Goal: Task Accomplishment & Management: Use online tool/utility

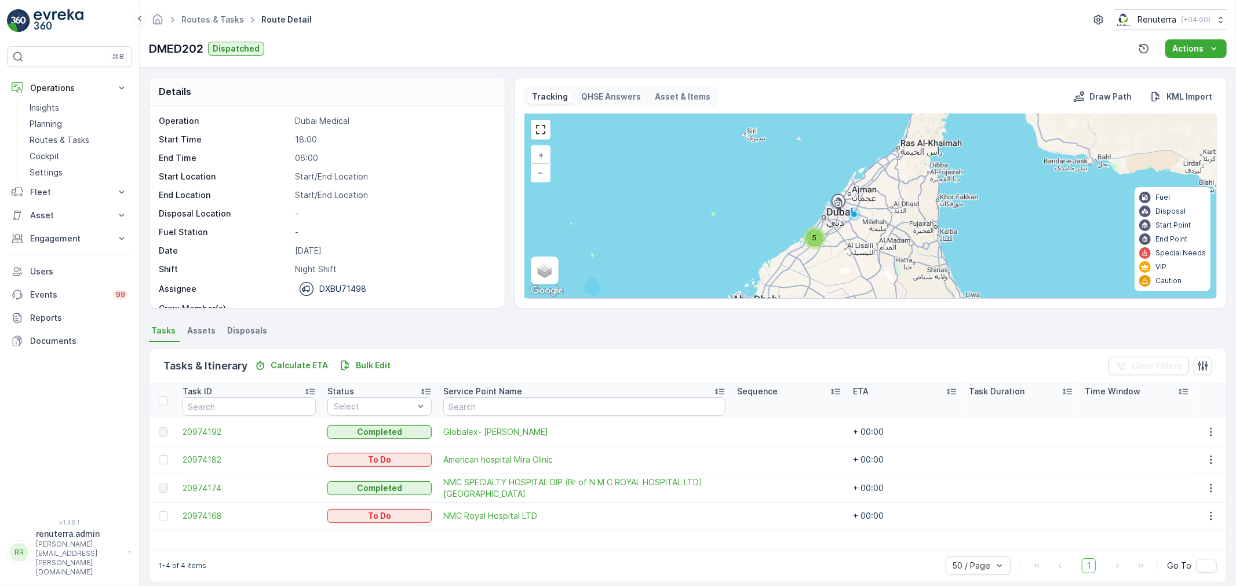
scroll to position [12, 0]
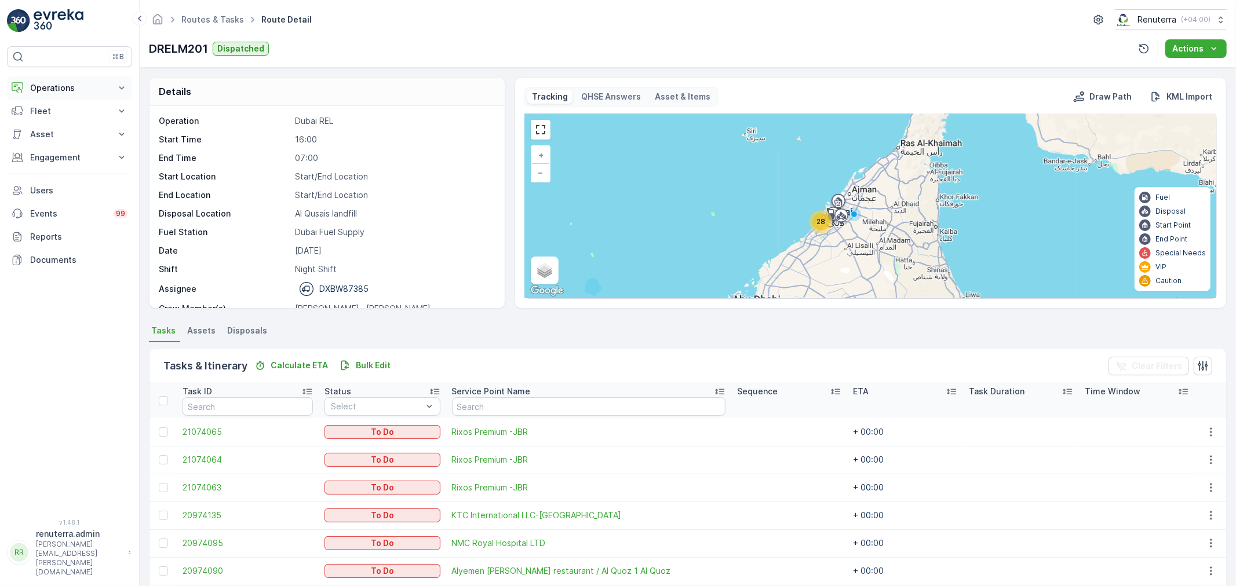
click at [73, 89] on p "Operations" at bounding box center [69, 88] width 79 height 12
click at [67, 119] on link "Planning" at bounding box center [78, 124] width 107 height 16
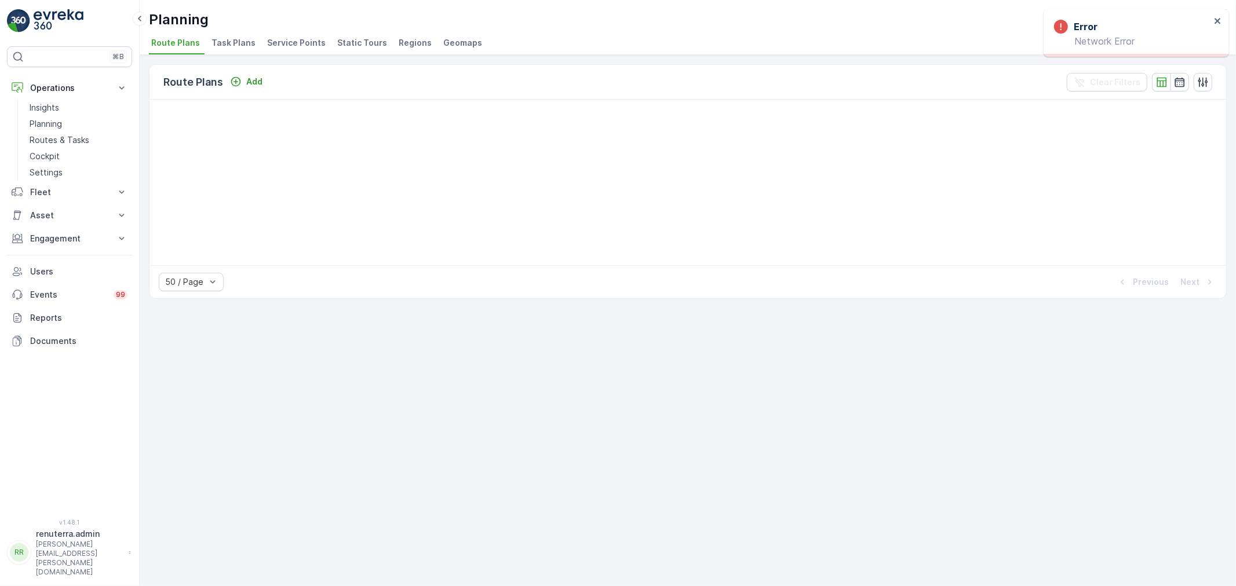
click at [840, 421] on div "Route Plans Add Clear Filters 50 / Page Previous Next" at bounding box center [688, 320] width 1096 height 531
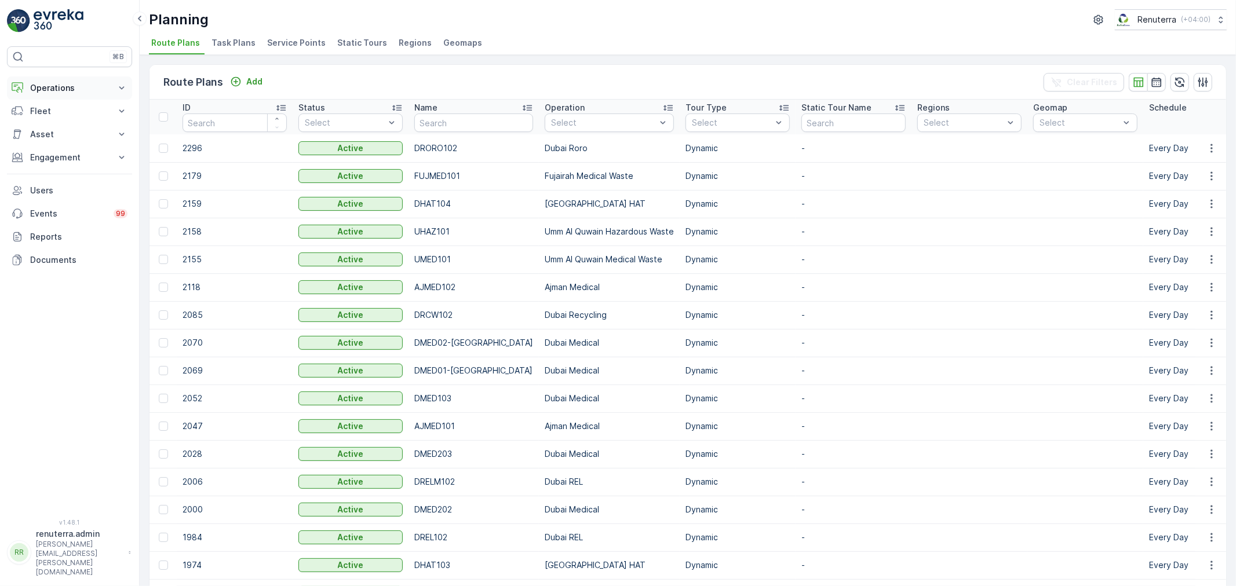
click at [71, 78] on button "Operations" at bounding box center [69, 87] width 125 height 23
click at [63, 126] on link "Planning" at bounding box center [78, 124] width 107 height 16
click at [282, 43] on span "Service Points" at bounding box center [296, 43] width 59 height 12
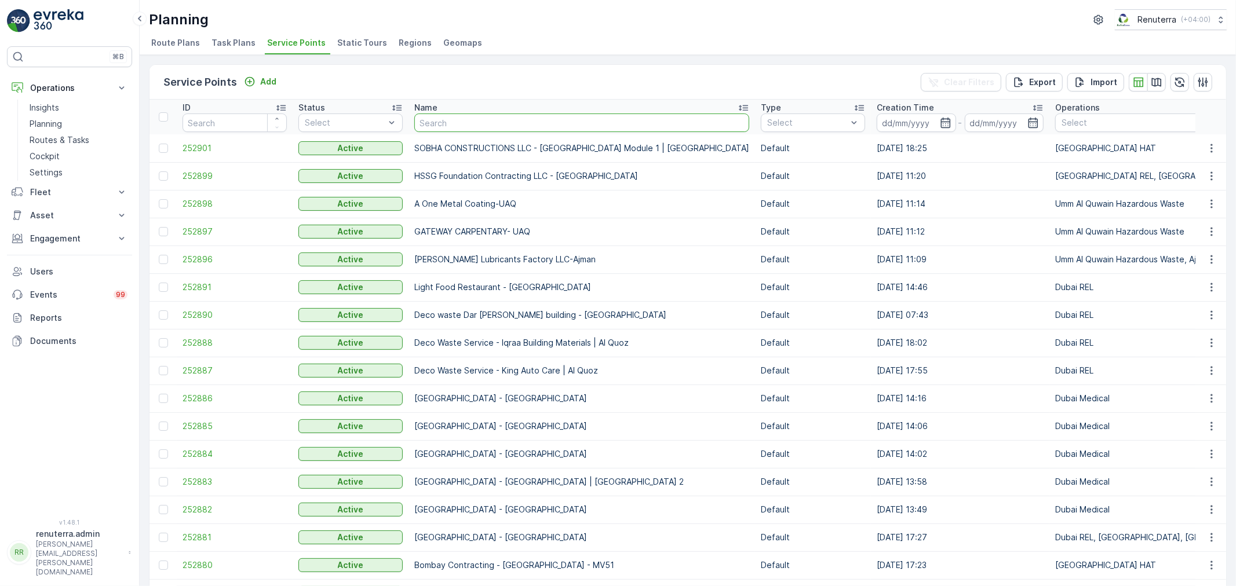
click at [487, 117] on input "text" at bounding box center [581, 123] width 335 height 19
type input "ne"
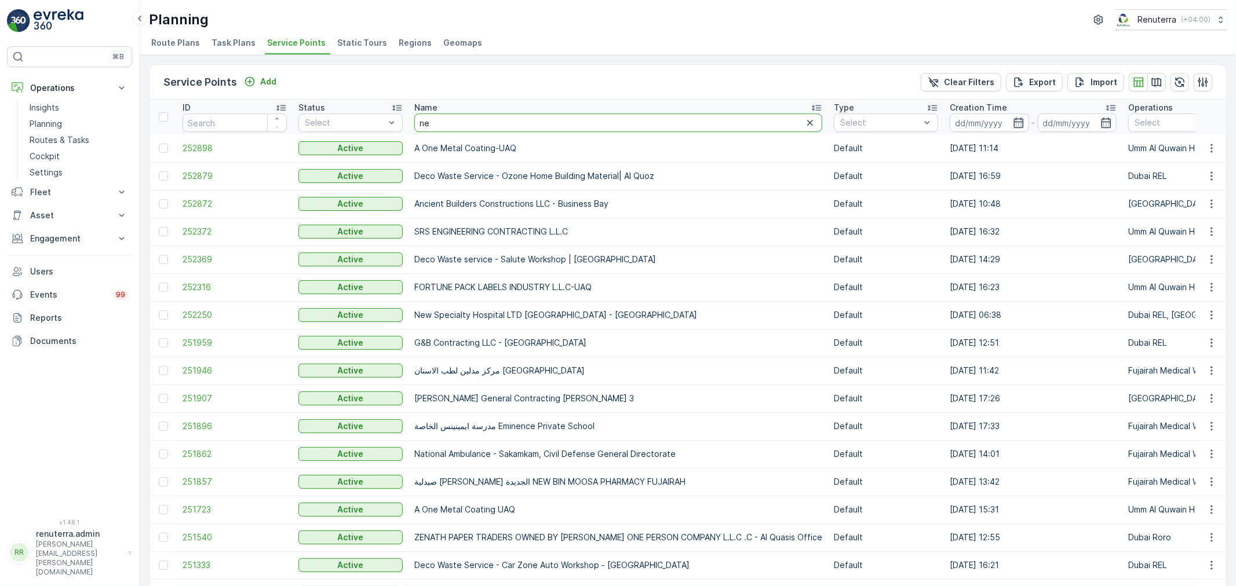
click at [489, 120] on input "ne" at bounding box center [618, 123] width 408 height 19
type input "neph"
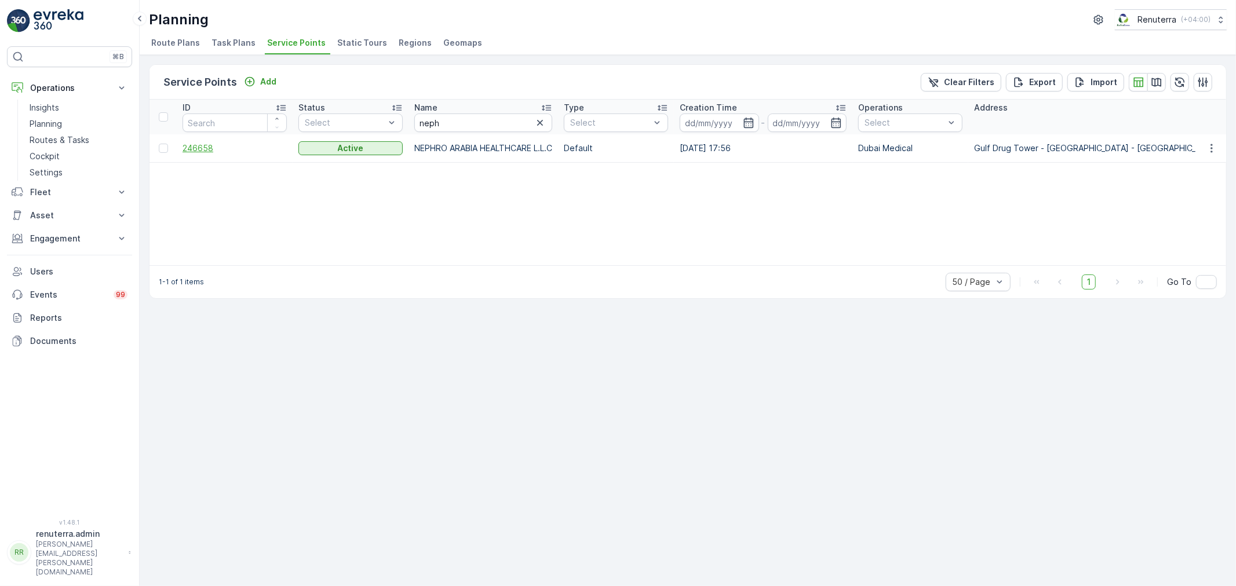
click at [203, 146] on span "246658" at bounding box center [234, 149] width 104 height 12
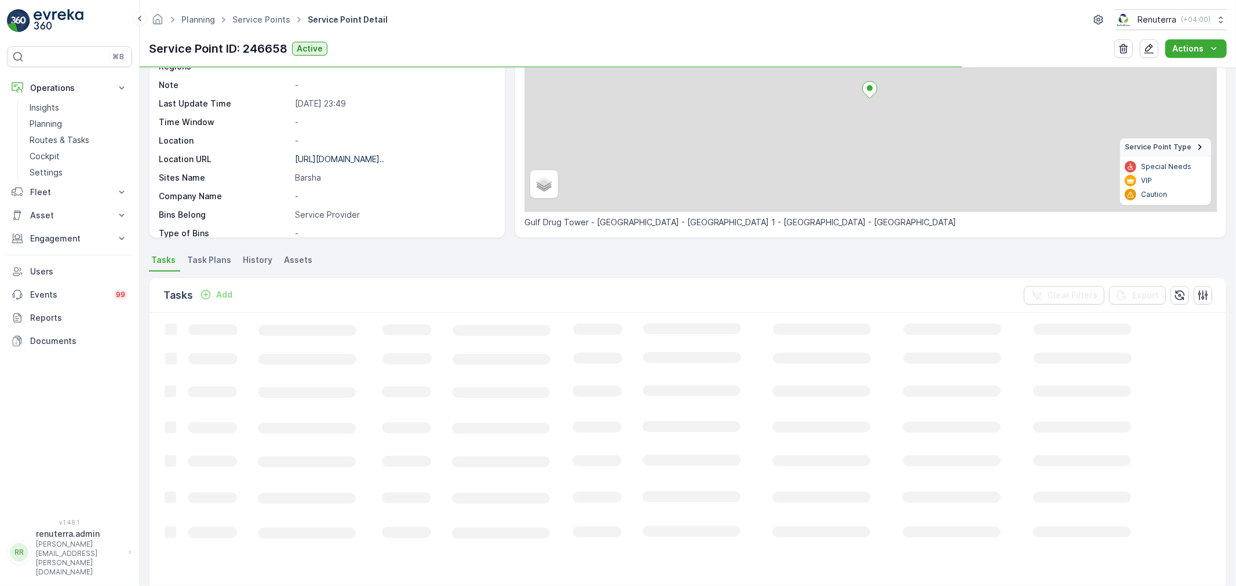
scroll to position [129, 0]
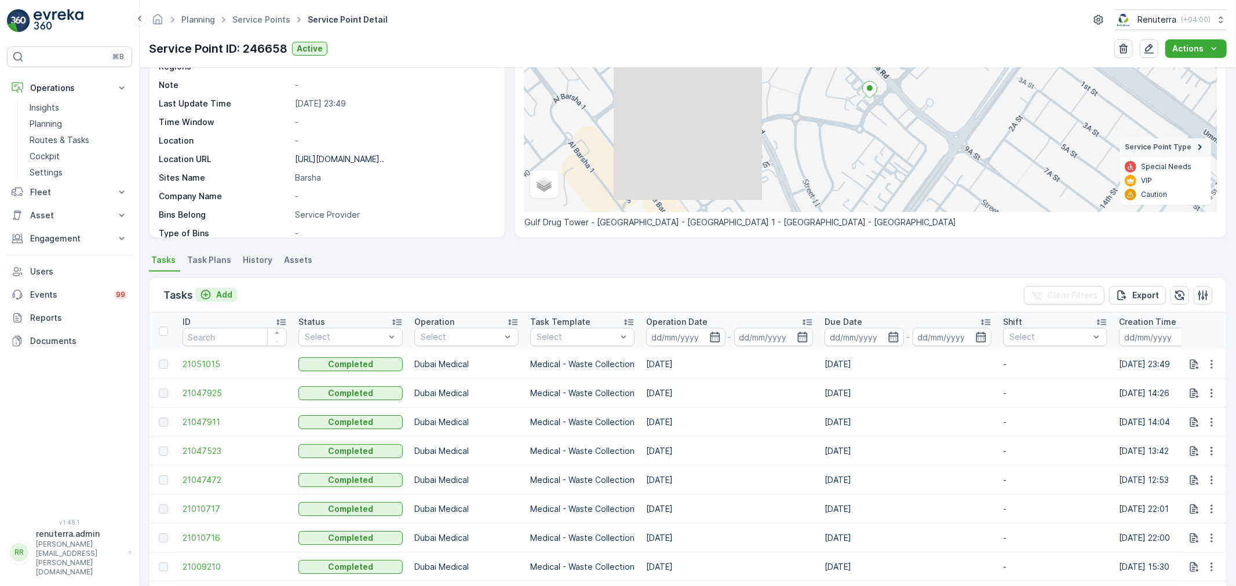
click at [202, 300] on button "Add" at bounding box center [216, 295] width 42 height 14
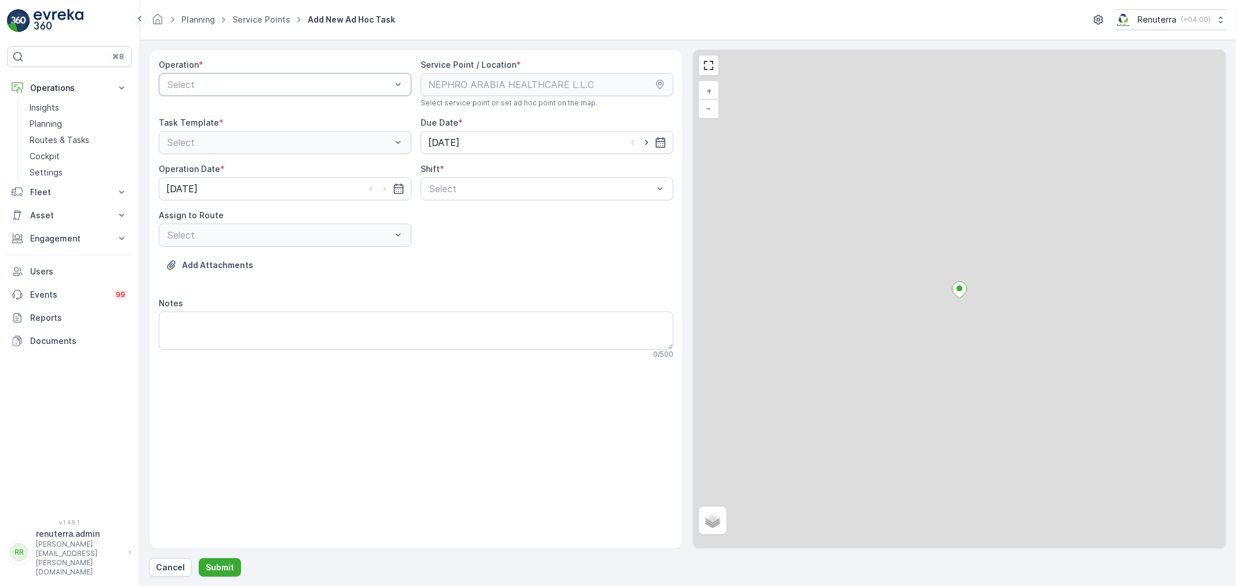
drag, startPoint x: 253, startPoint y: 72, endPoint x: 246, endPoint y: 83, distance: 13.8
click at [253, 74] on div "Operation * Select" at bounding box center [285, 83] width 253 height 49
click at [246, 92] on div "Select" at bounding box center [285, 84] width 253 height 23
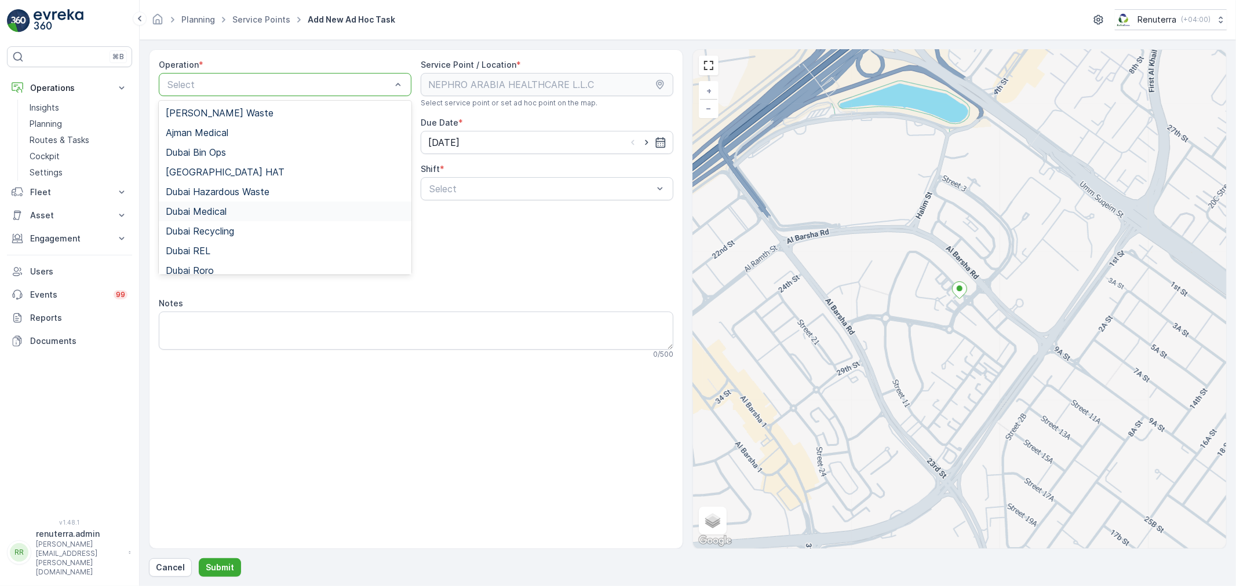
click at [244, 211] on div "Dubai Medical" at bounding box center [285, 211] width 239 height 10
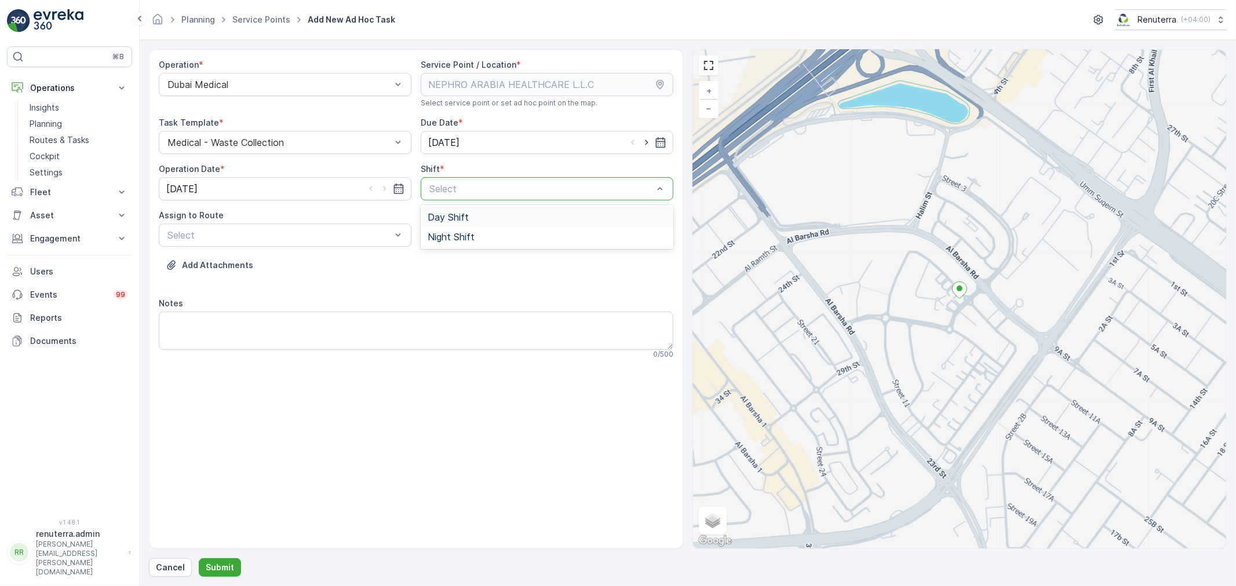
click at [458, 187] on div at bounding box center [541, 189] width 226 height 10
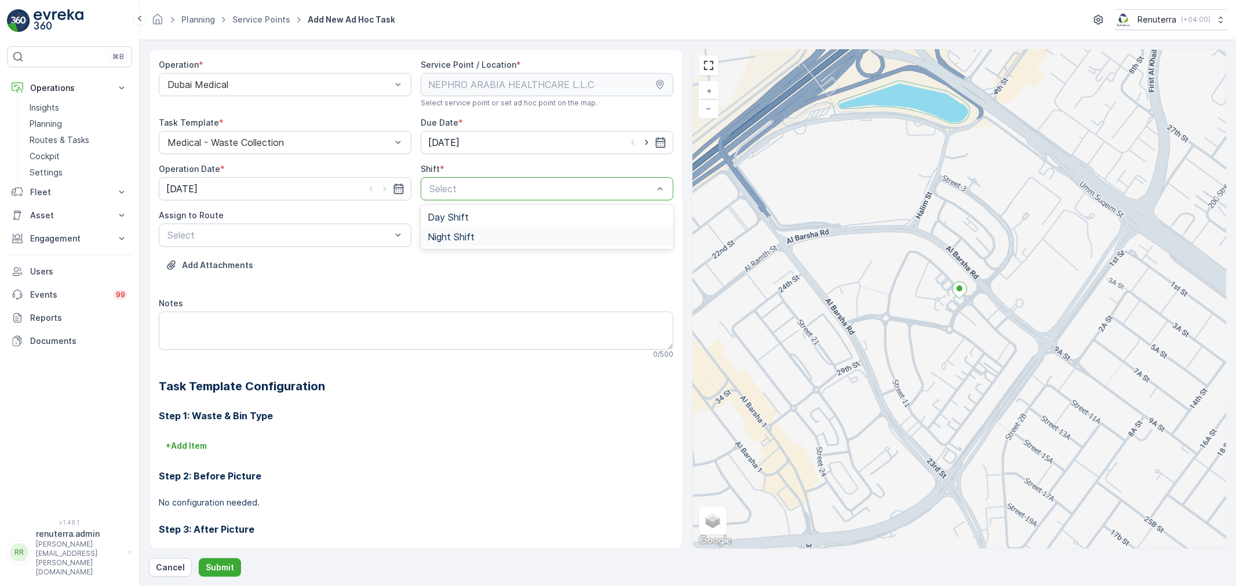
drag, startPoint x: 459, startPoint y: 229, endPoint x: 452, endPoint y: 233, distance: 7.8
click at [457, 230] on div "Night Shift" at bounding box center [547, 237] width 253 height 20
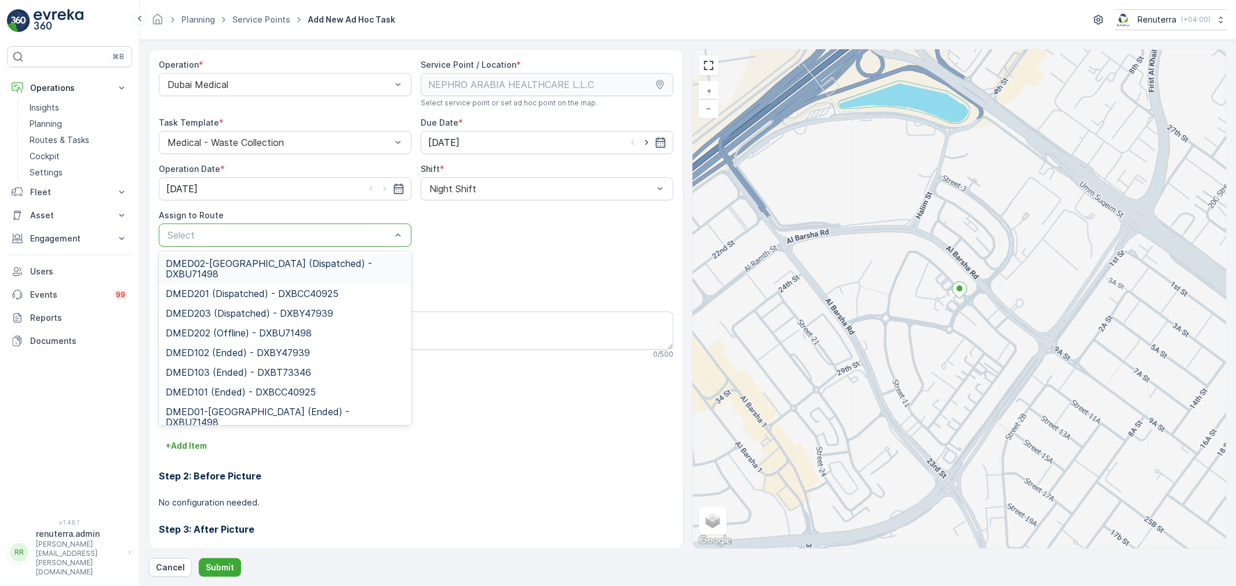
click at [294, 264] on span "DMED02-[GEOGRAPHIC_DATA] (Dispatched) - DXBU71498" at bounding box center [285, 268] width 239 height 21
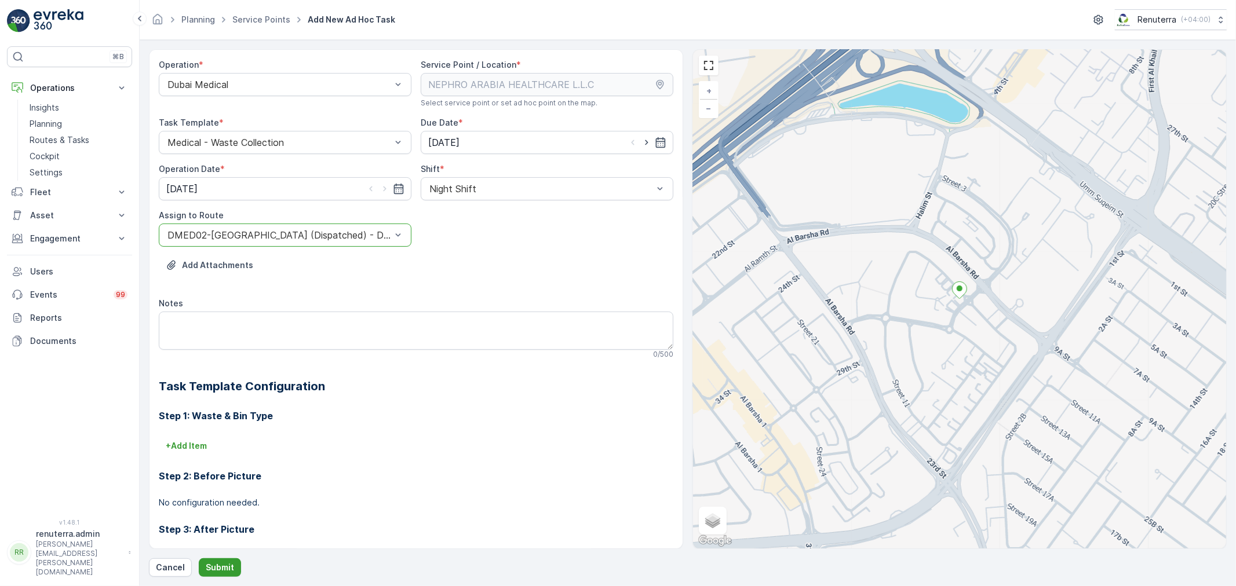
click at [228, 569] on p "Submit" at bounding box center [220, 568] width 28 height 12
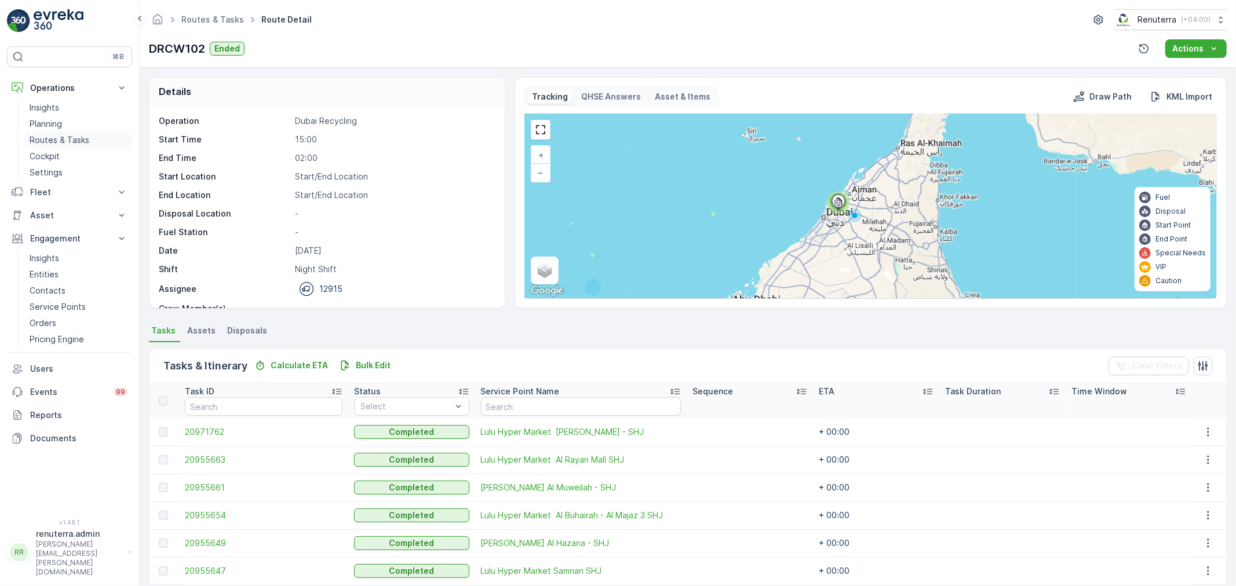
click at [88, 137] on link "Routes & Tasks" at bounding box center [78, 140] width 107 height 16
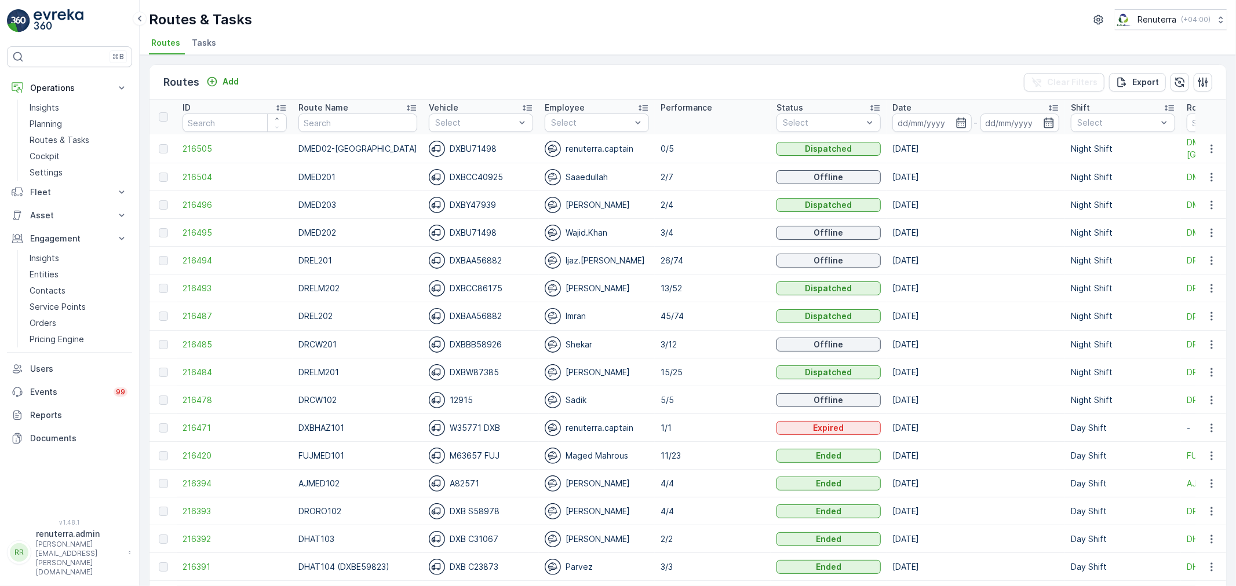
drag, startPoint x: 264, startPoint y: 207, endPoint x: 641, endPoint y: 79, distance: 398.5
click at [641, 79] on div "Routes Add Clear Filters Export" at bounding box center [687, 82] width 1076 height 35
click at [211, 261] on span "216494" at bounding box center [234, 261] width 104 height 12
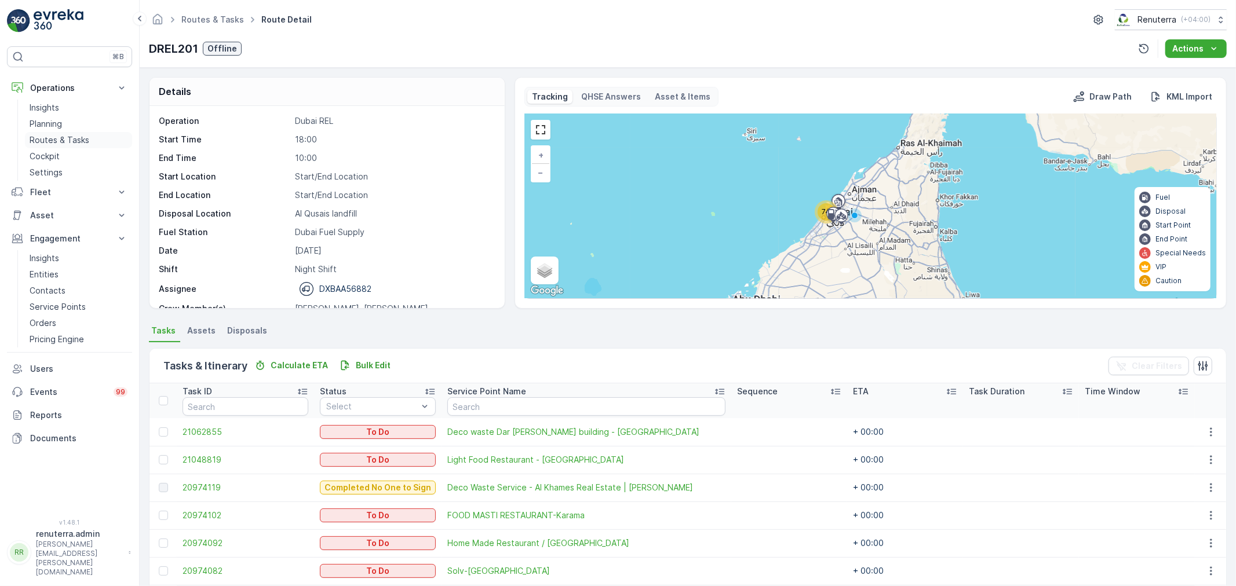
click at [56, 134] on link "Routes & Tasks" at bounding box center [78, 140] width 107 height 16
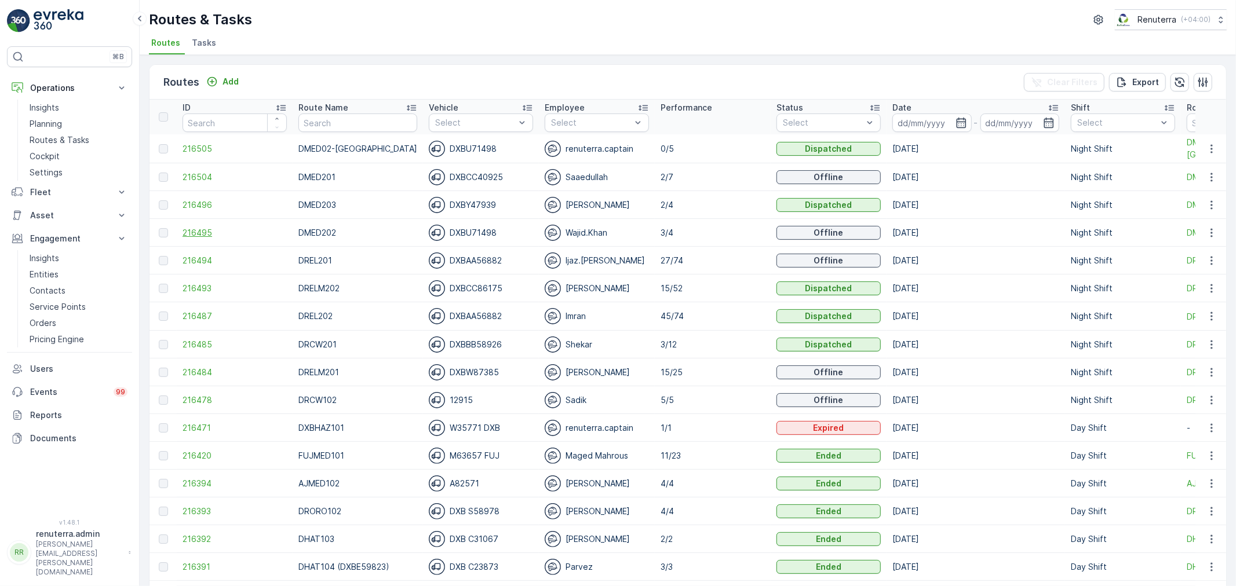
click at [189, 230] on span "216495" at bounding box center [234, 233] width 104 height 12
click at [207, 201] on span "216496" at bounding box center [234, 205] width 104 height 12
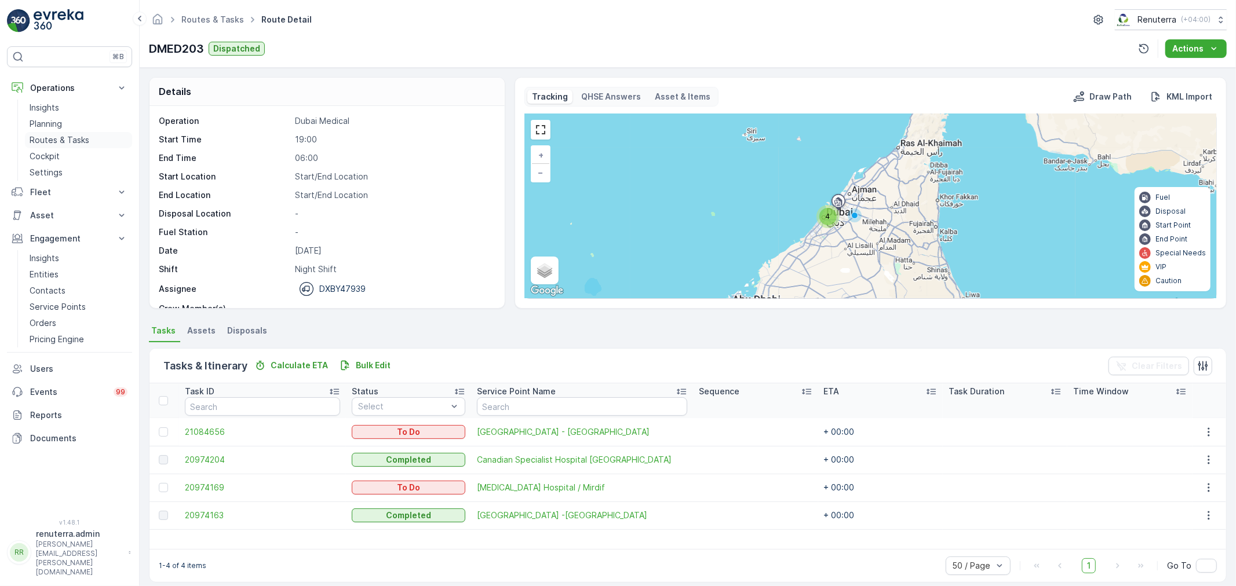
click at [60, 132] on link "Routes & Tasks" at bounding box center [78, 140] width 107 height 16
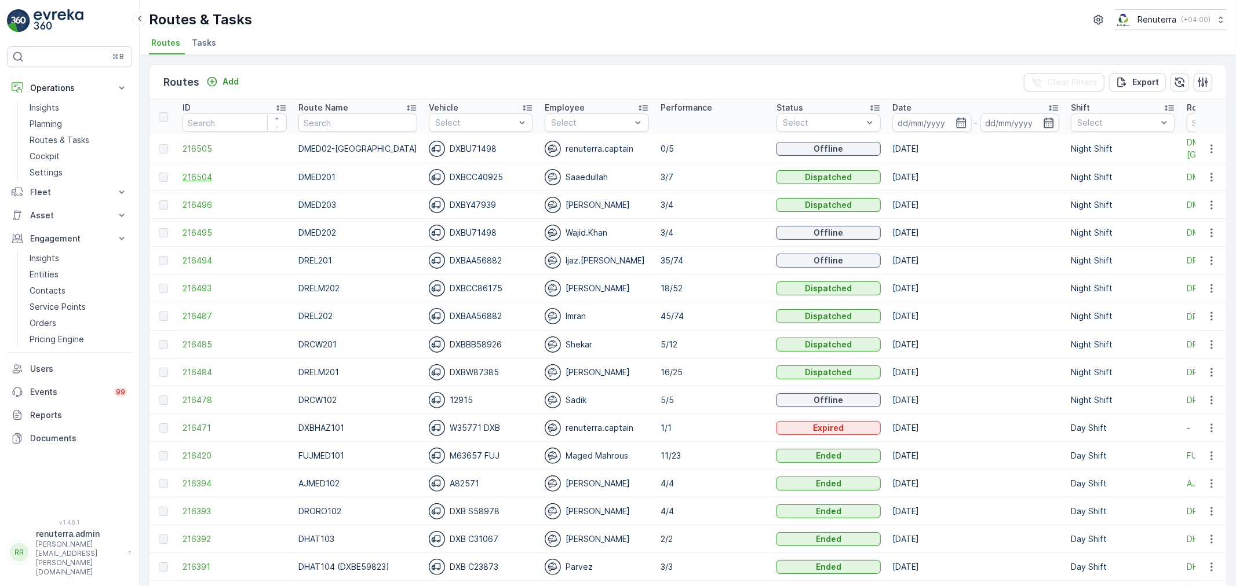
click at [192, 176] on span "216504" at bounding box center [234, 177] width 104 height 12
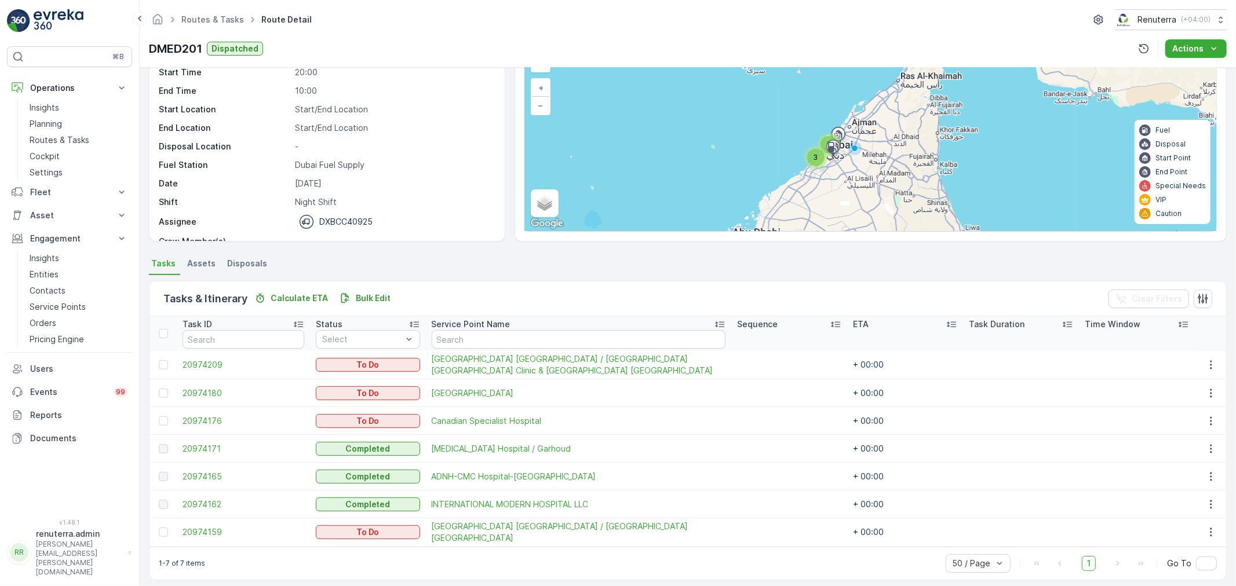
scroll to position [75, 0]
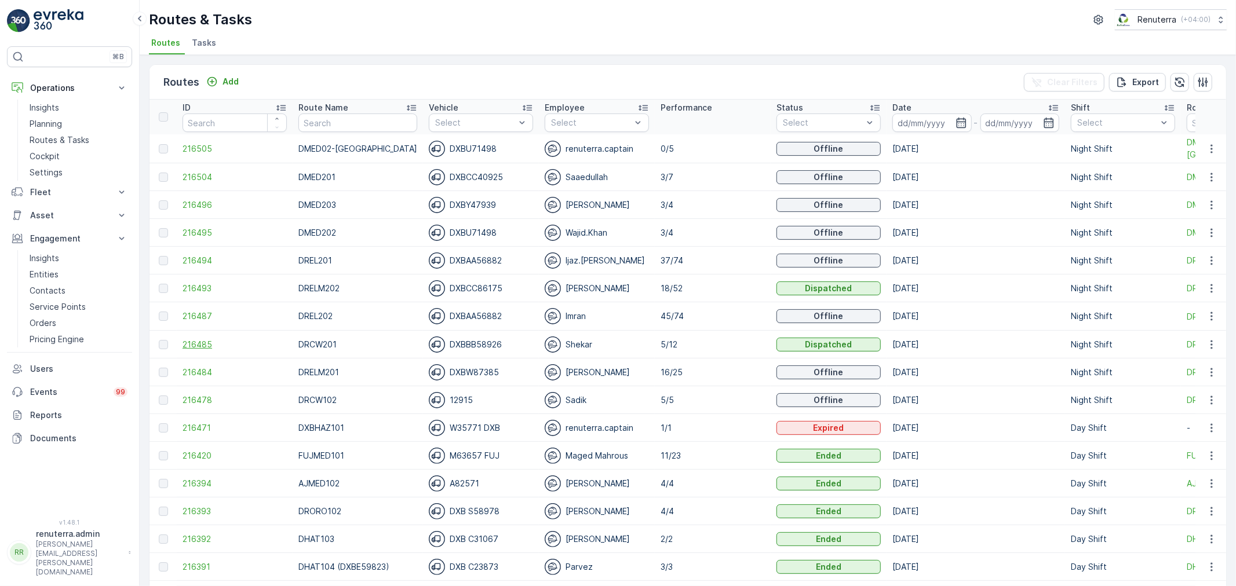
click at [195, 340] on span "216485" at bounding box center [234, 345] width 104 height 12
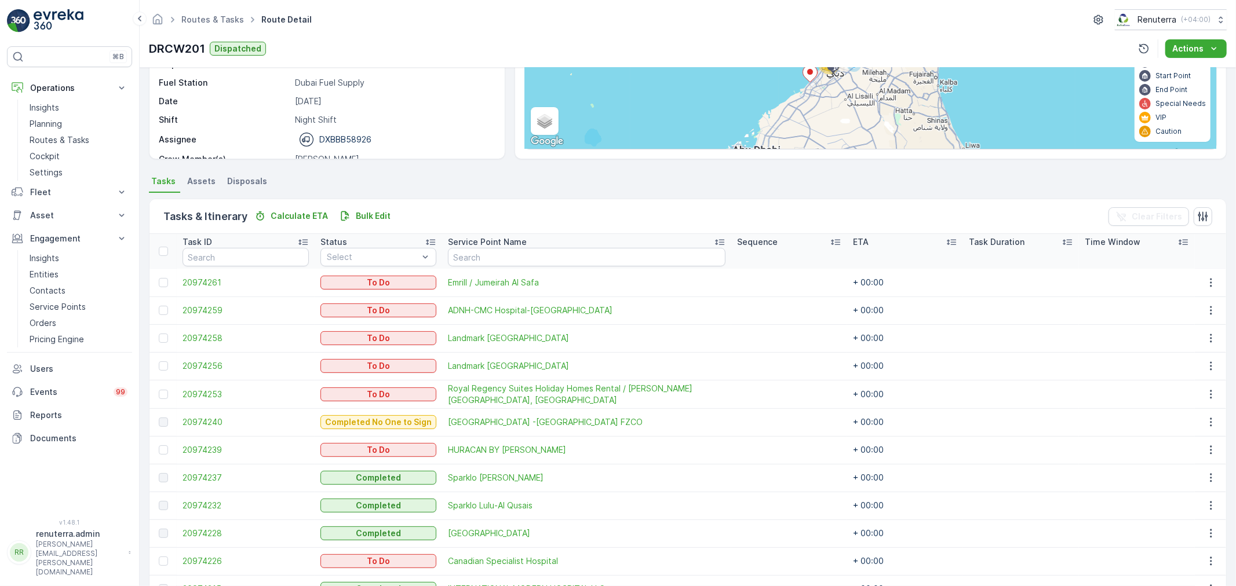
scroll to position [193, 0]
